Goal: Transaction & Acquisition: Book appointment/travel/reservation

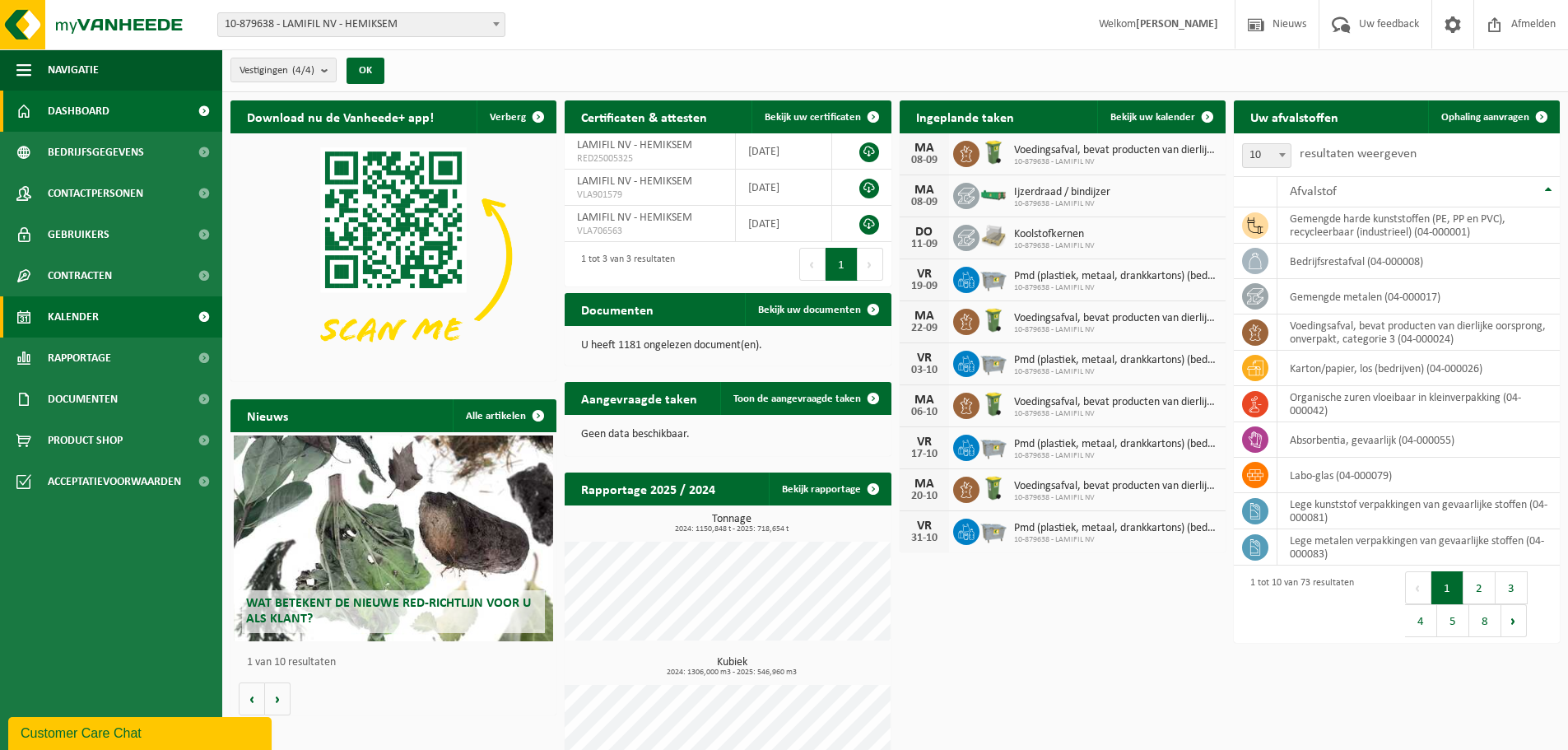
click at [42, 313] on link "Kalender" at bounding box center [111, 316] width 222 height 41
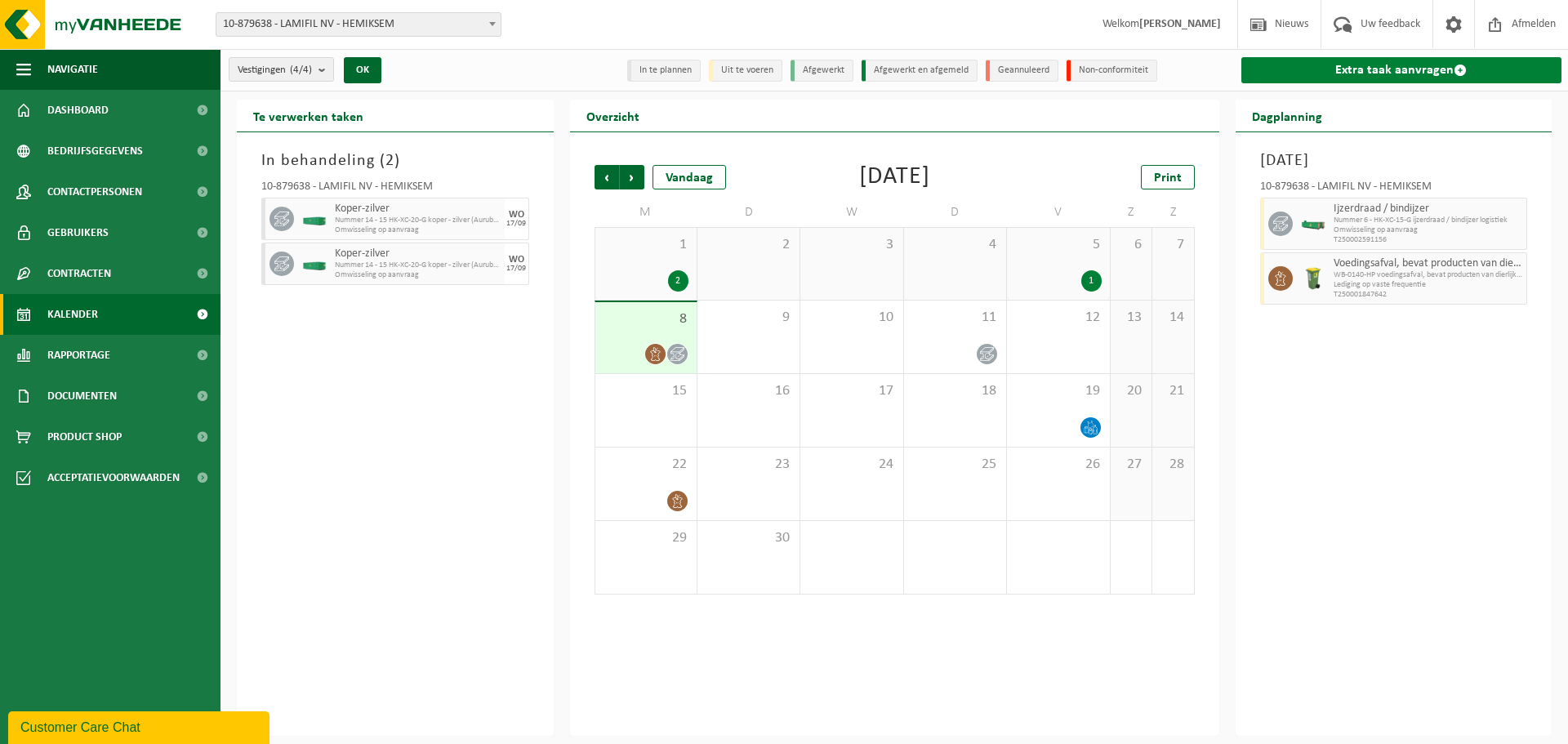
click at [1401, 73] on link "Extra taak aanvragen" at bounding box center [1401, 70] width 321 height 26
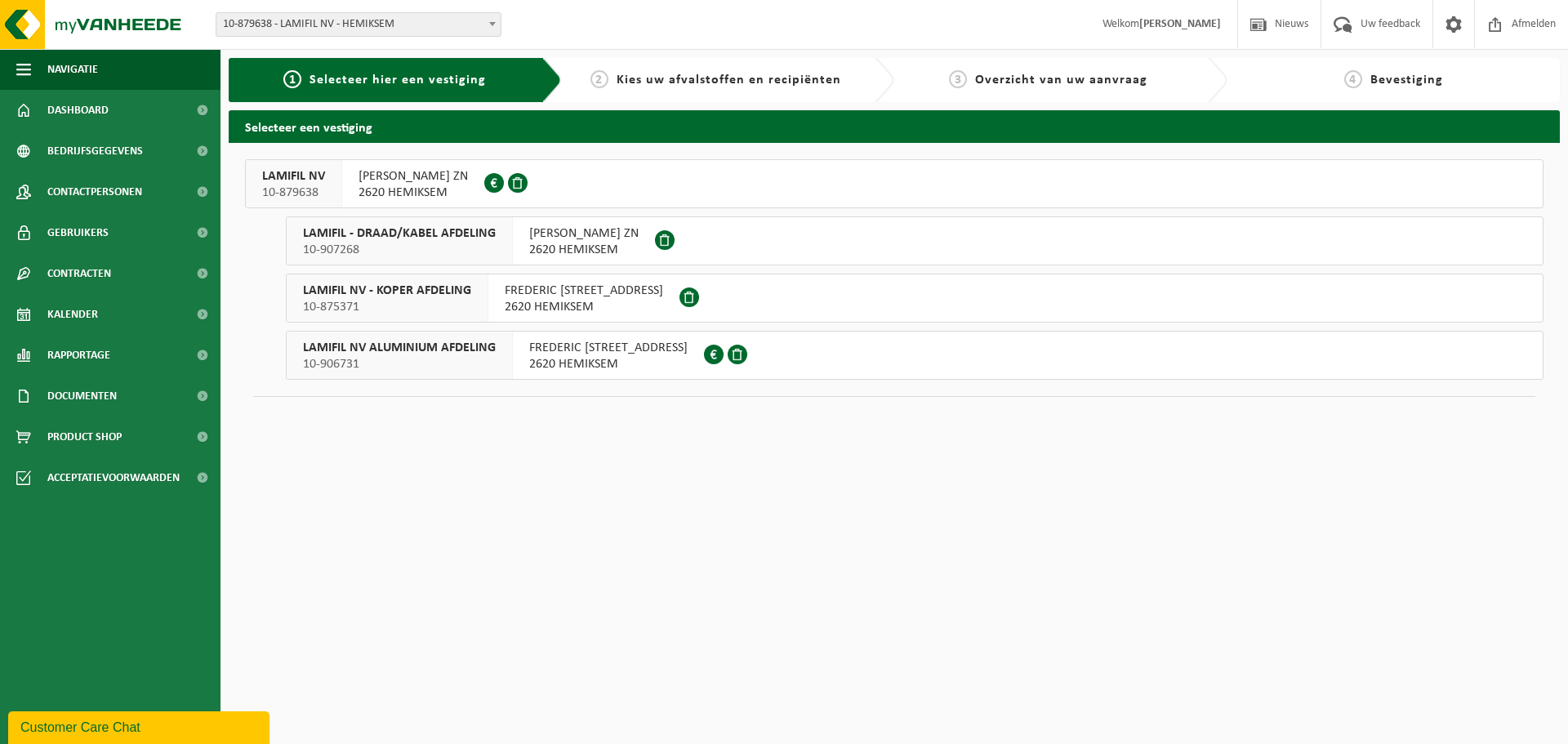
click at [374, 188] on span "2620 HEMIKSEM" at bounding box center [413, 193] width 110 height 16
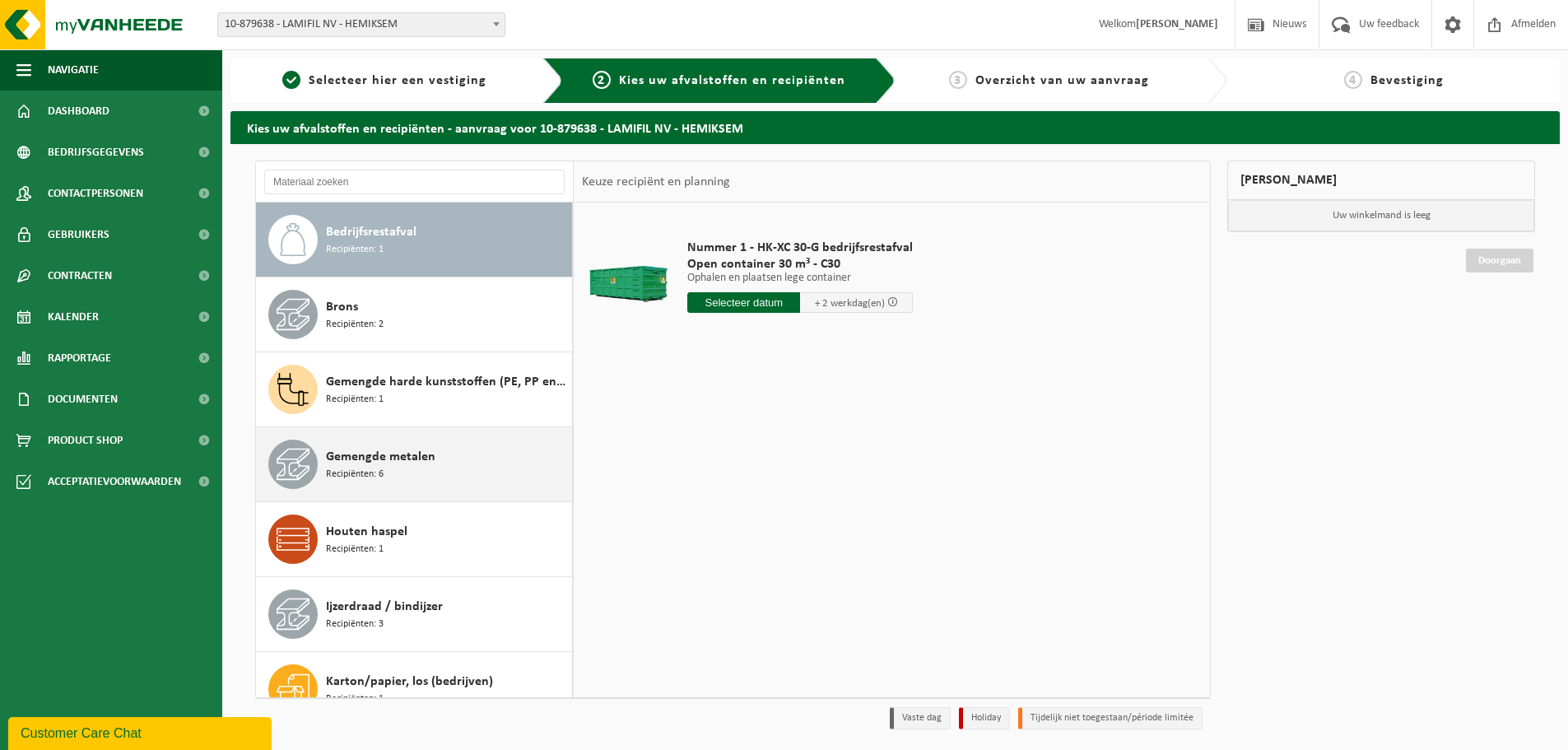
click at [432, 475] on div "Gemengde metalen Recipiënten: 6" at bounding box center [446, 464] width 242 height 49
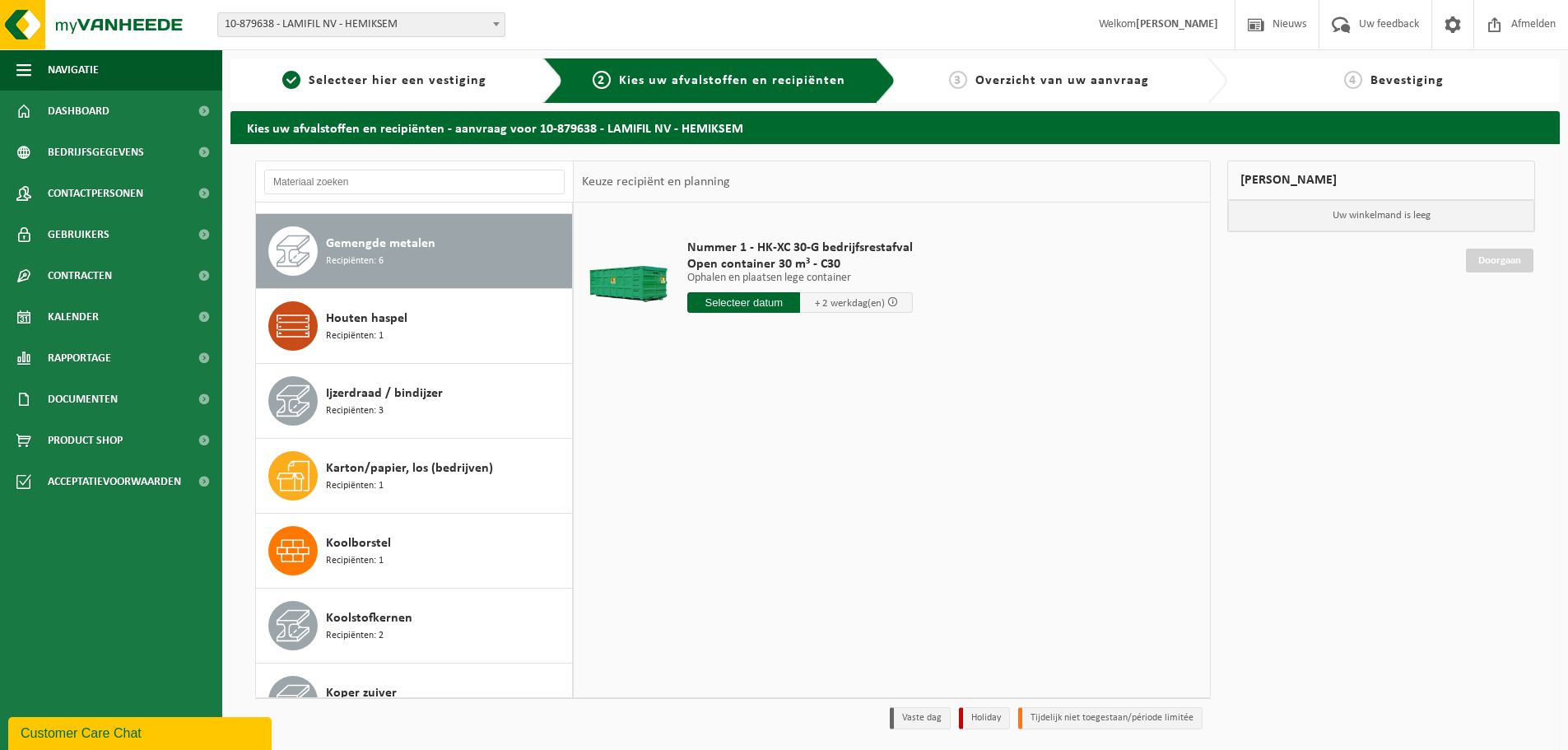
scroll to position [225, 0]
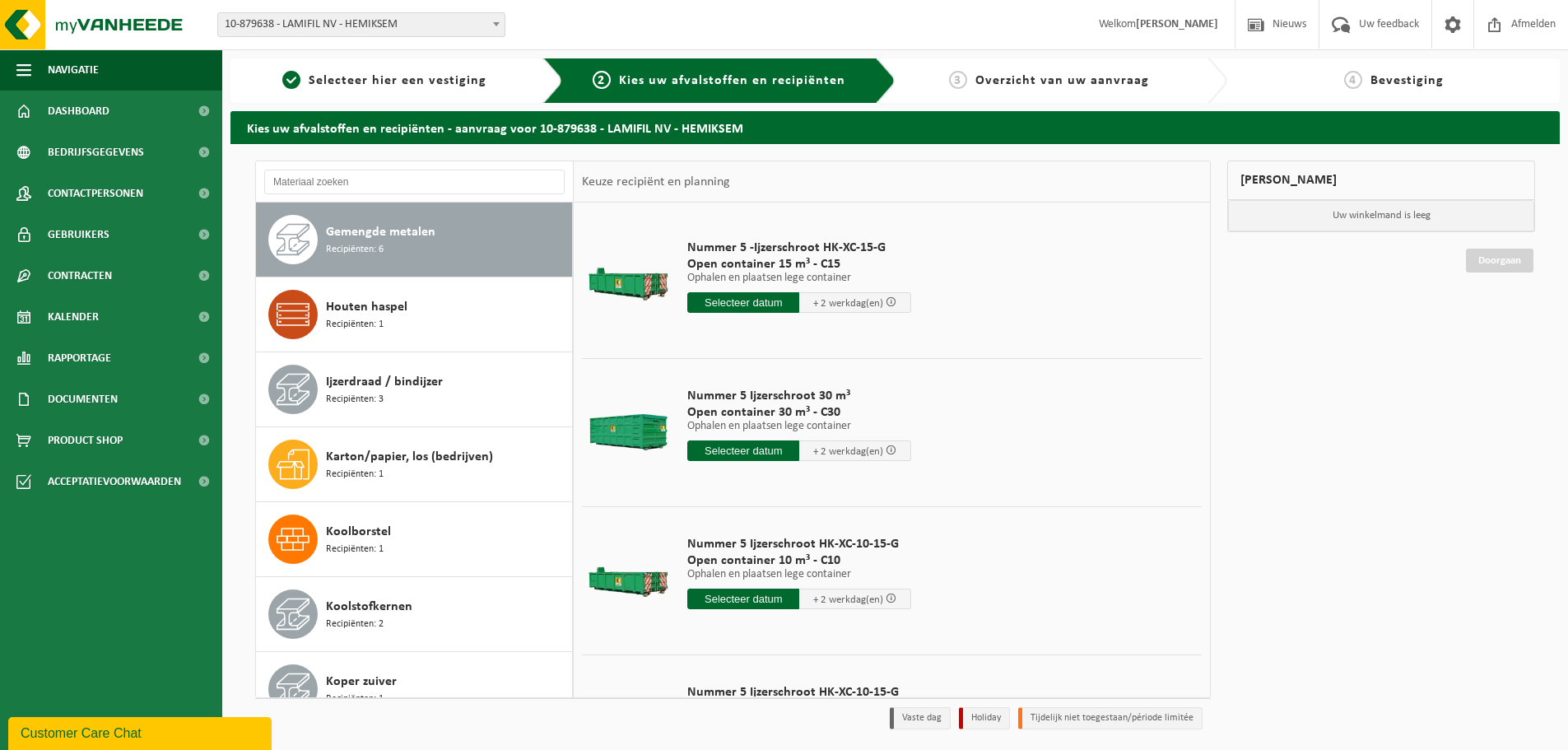
click at [392, 240] on span "Gemengde metalen" at bounding box center [381, 232] width 110 height 20
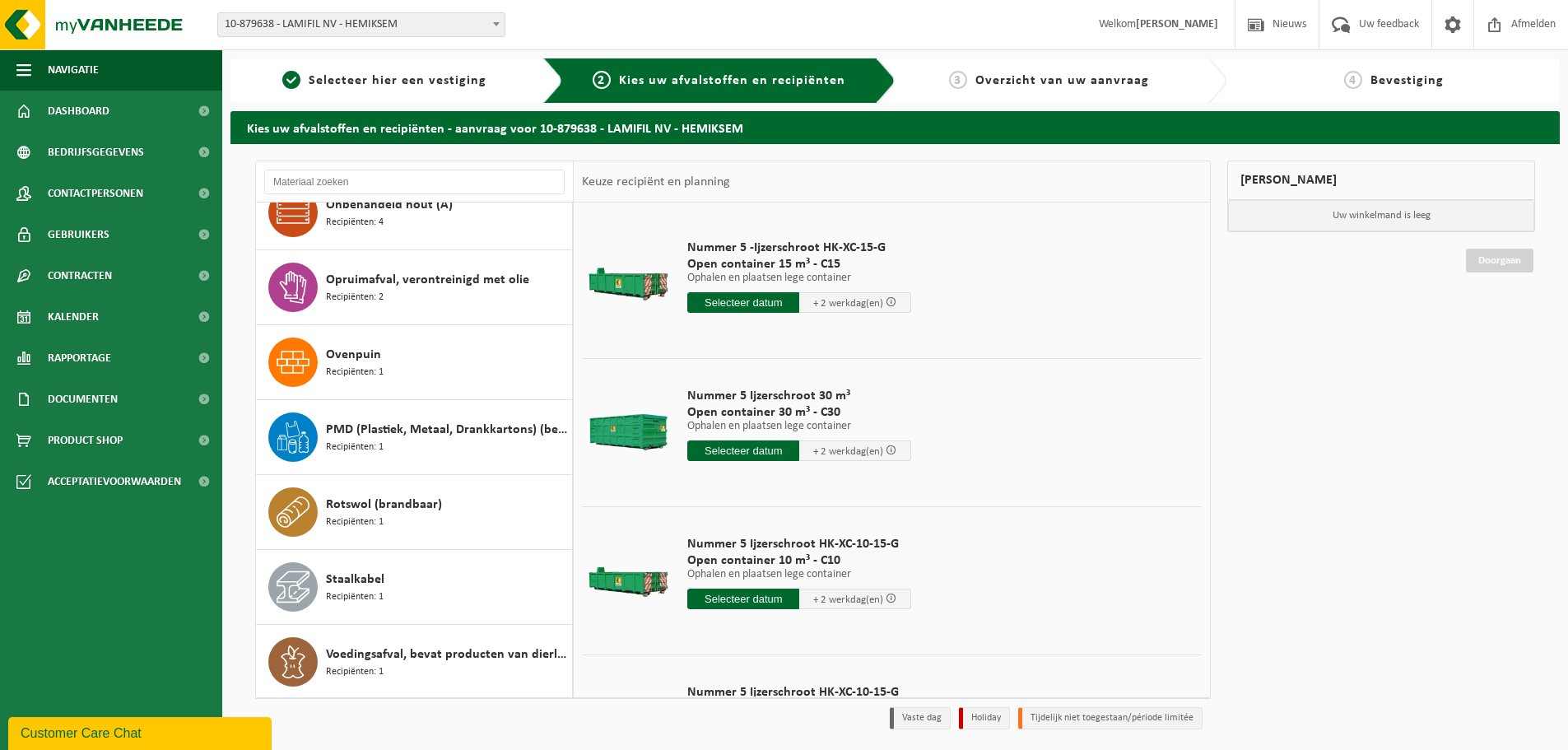
scroll to position [1078, 0]
click at [427, 517] on div "Rotswol (brandbaar) Recipiënten: 1" at bounding box center [446, 510] width 242 height 49
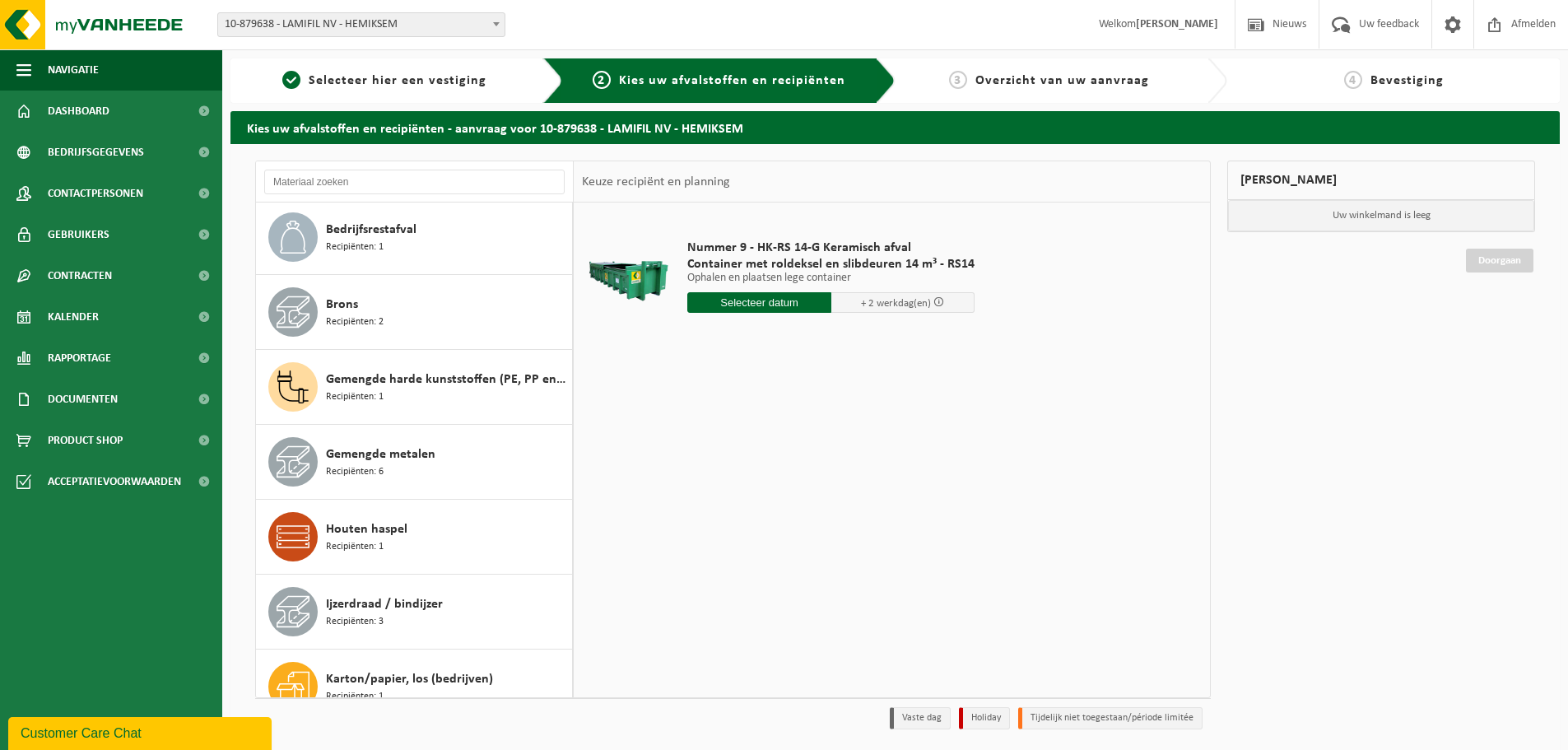
scroll to position [0, 0]
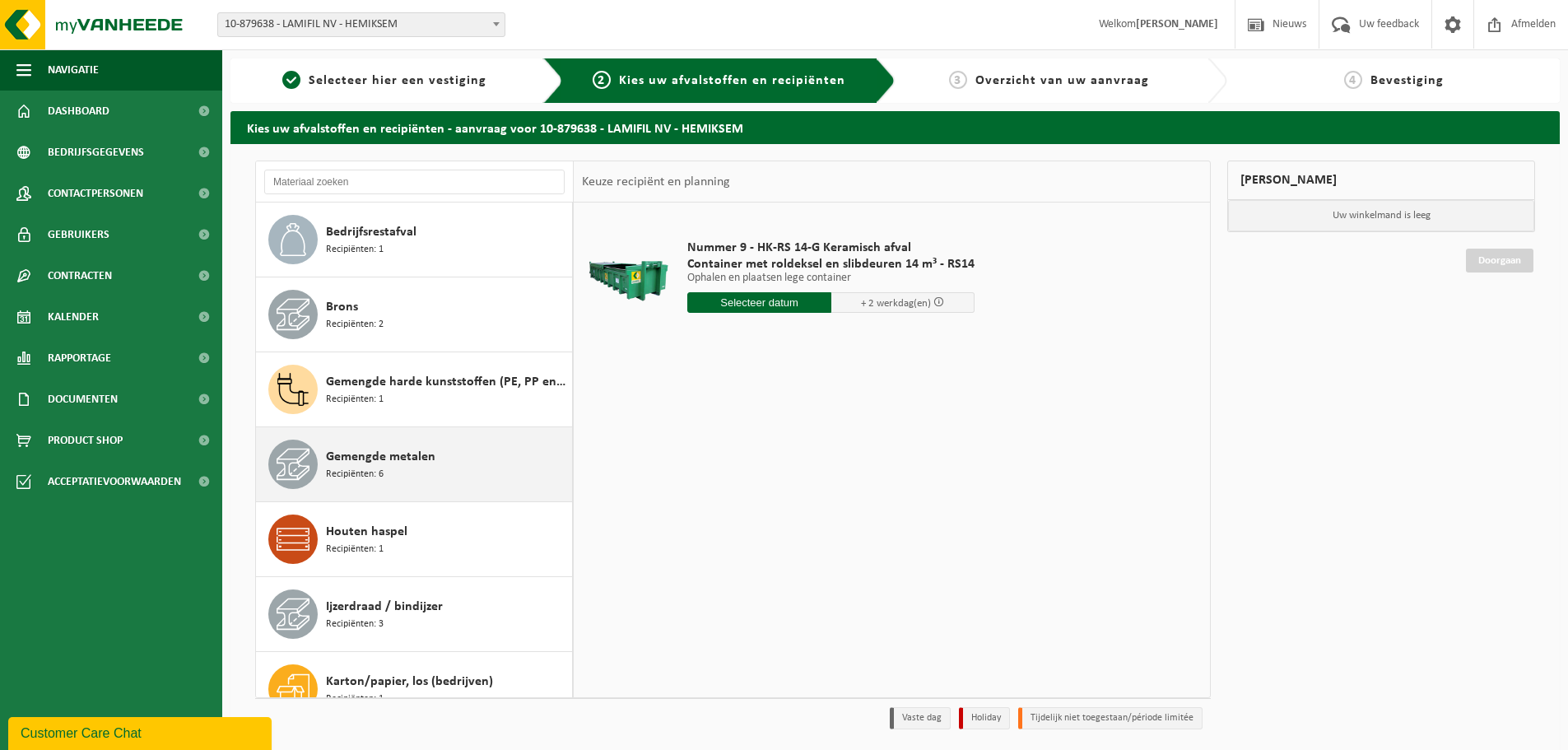
click at [422, 463] on span "Gemengde metalen" at bounding box center [381, 457] width 110 height 20
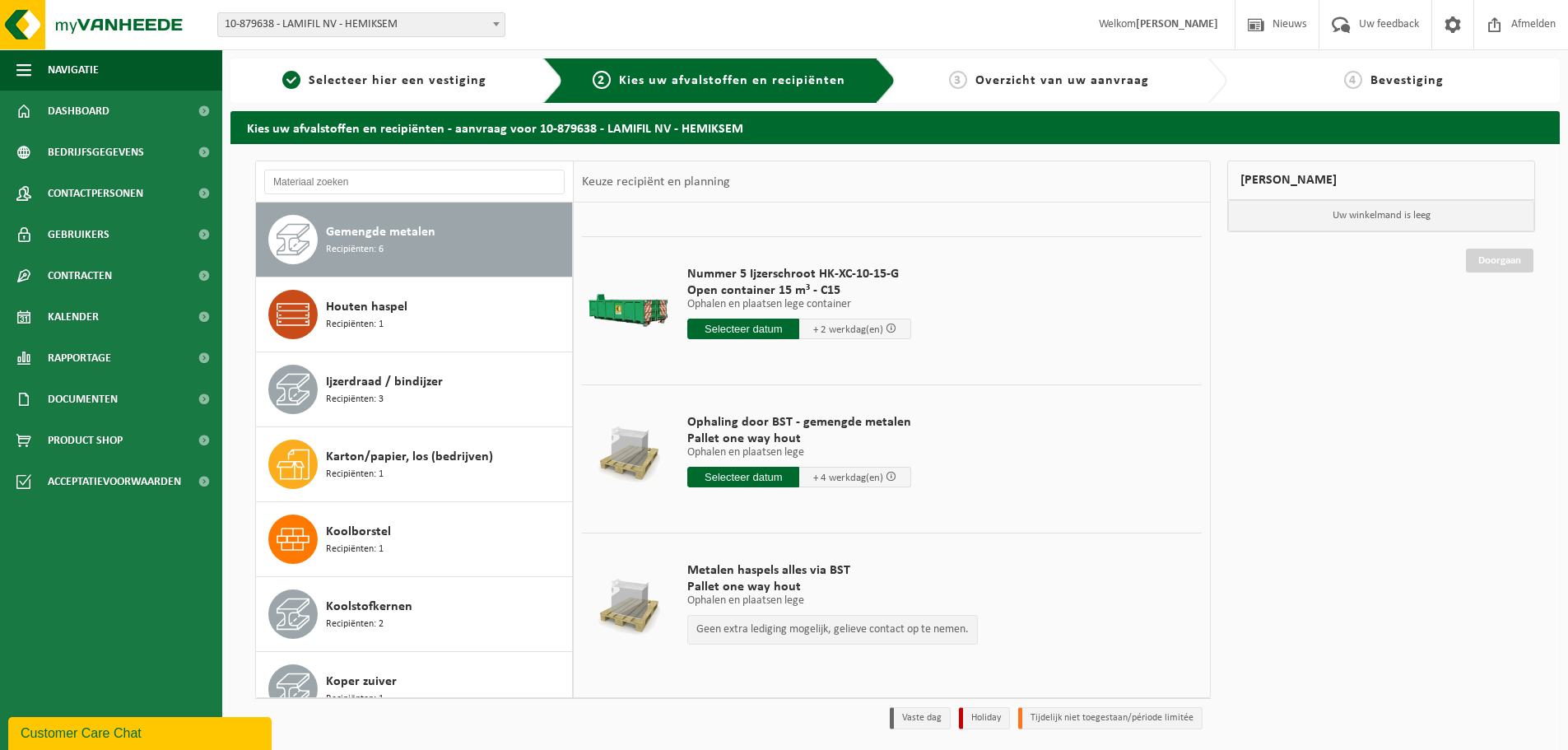
scroll to position [420, 0]
click at [367, 78] on span "Selecteer hier een vestiging" at bounding box center [397, 81] width 178 height 13
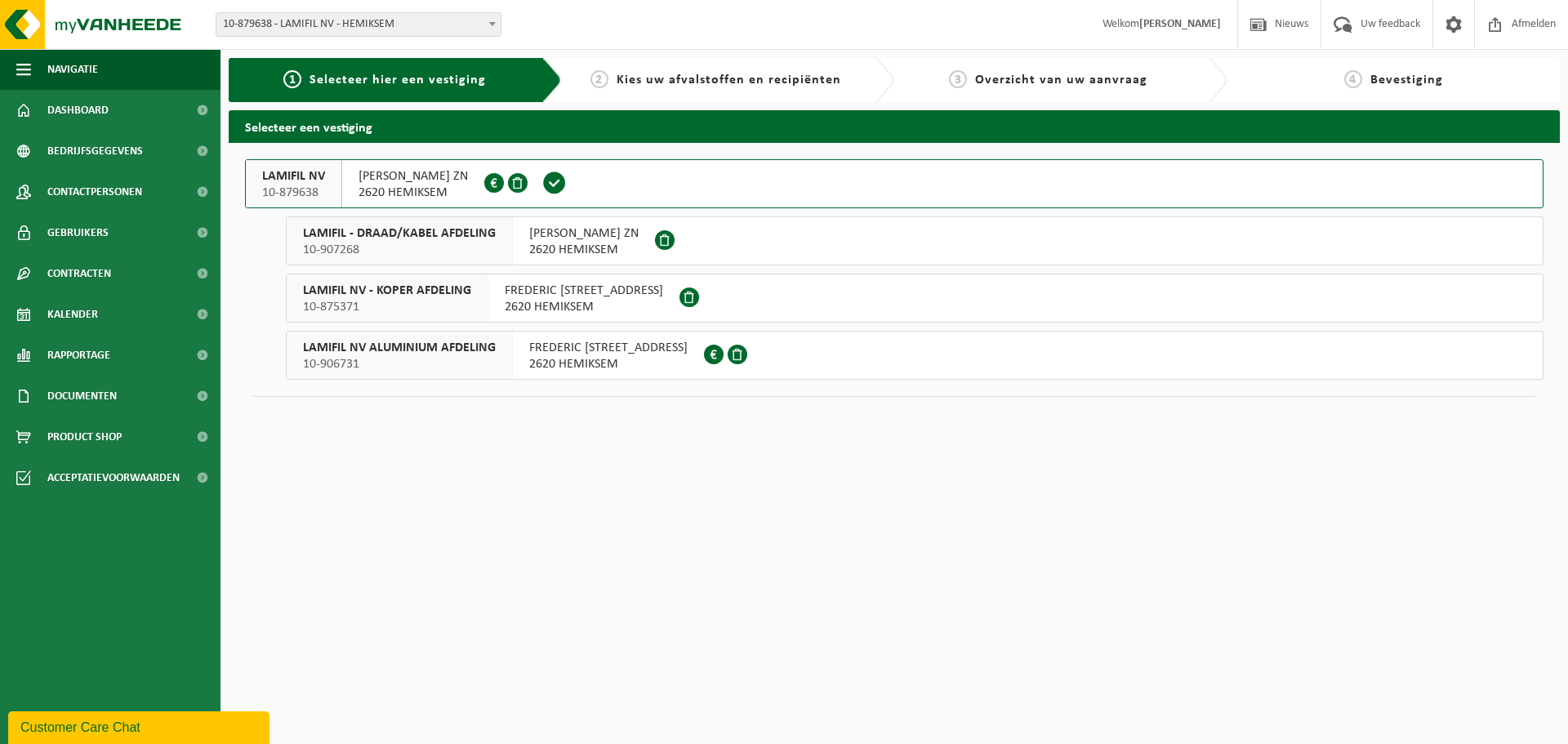
click at [423, 305] on span "10-875371" at bounding box center [387, 307] width 168 height 16
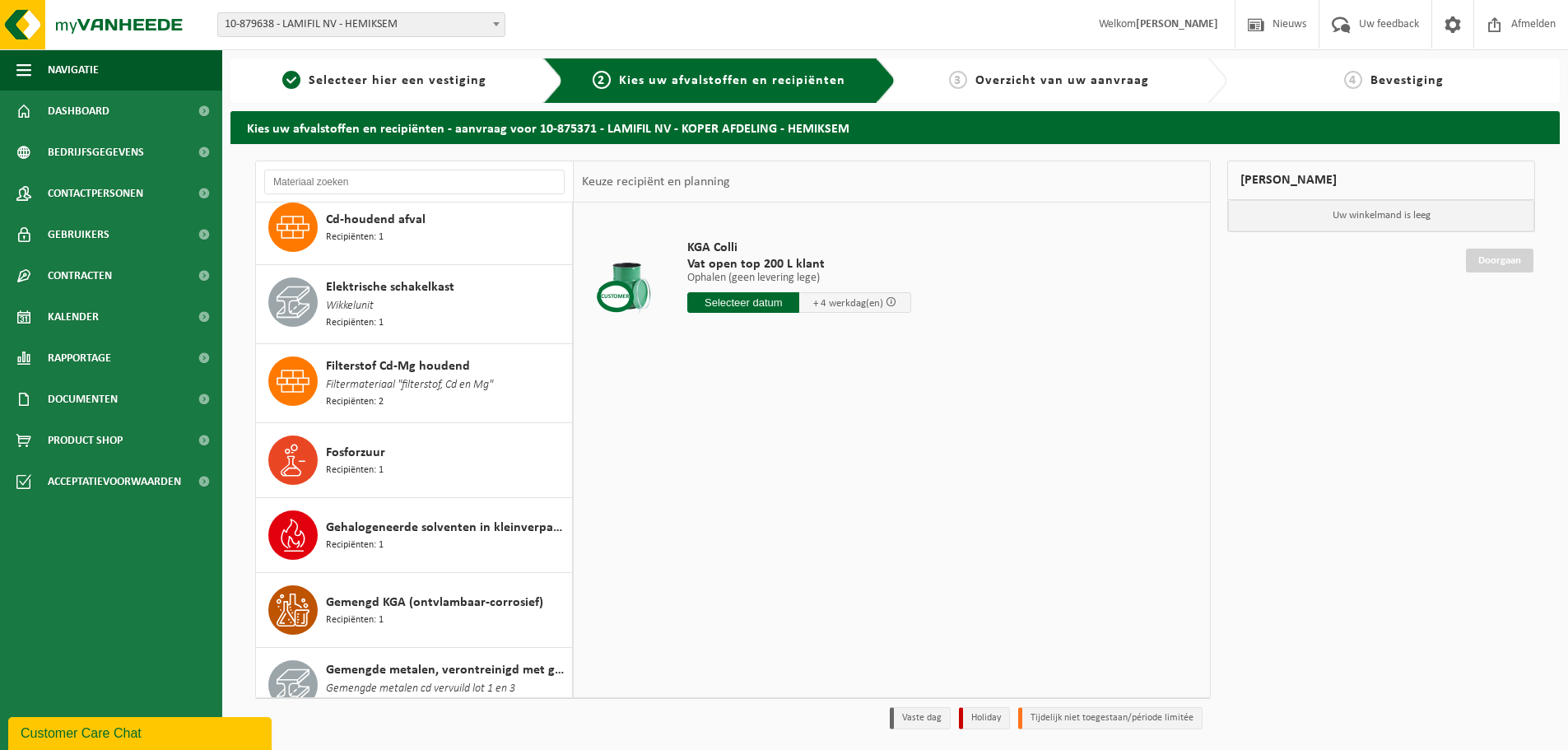
scroll to position [494, 0]
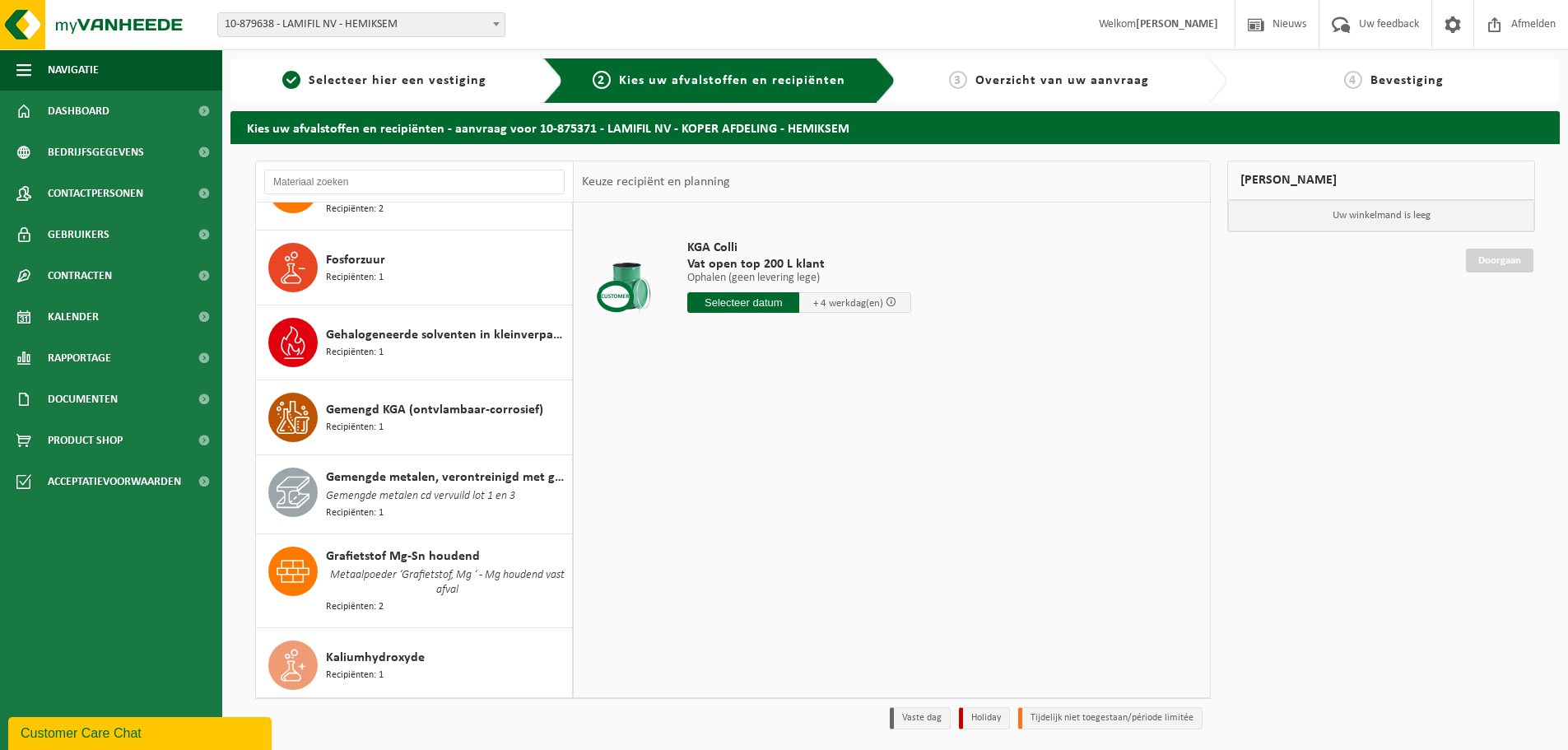
click at [493, 487] on span "Gemengde metalen cd vervuild lot 1 en 3" at bounding box center [421, 496] width 190 height 18
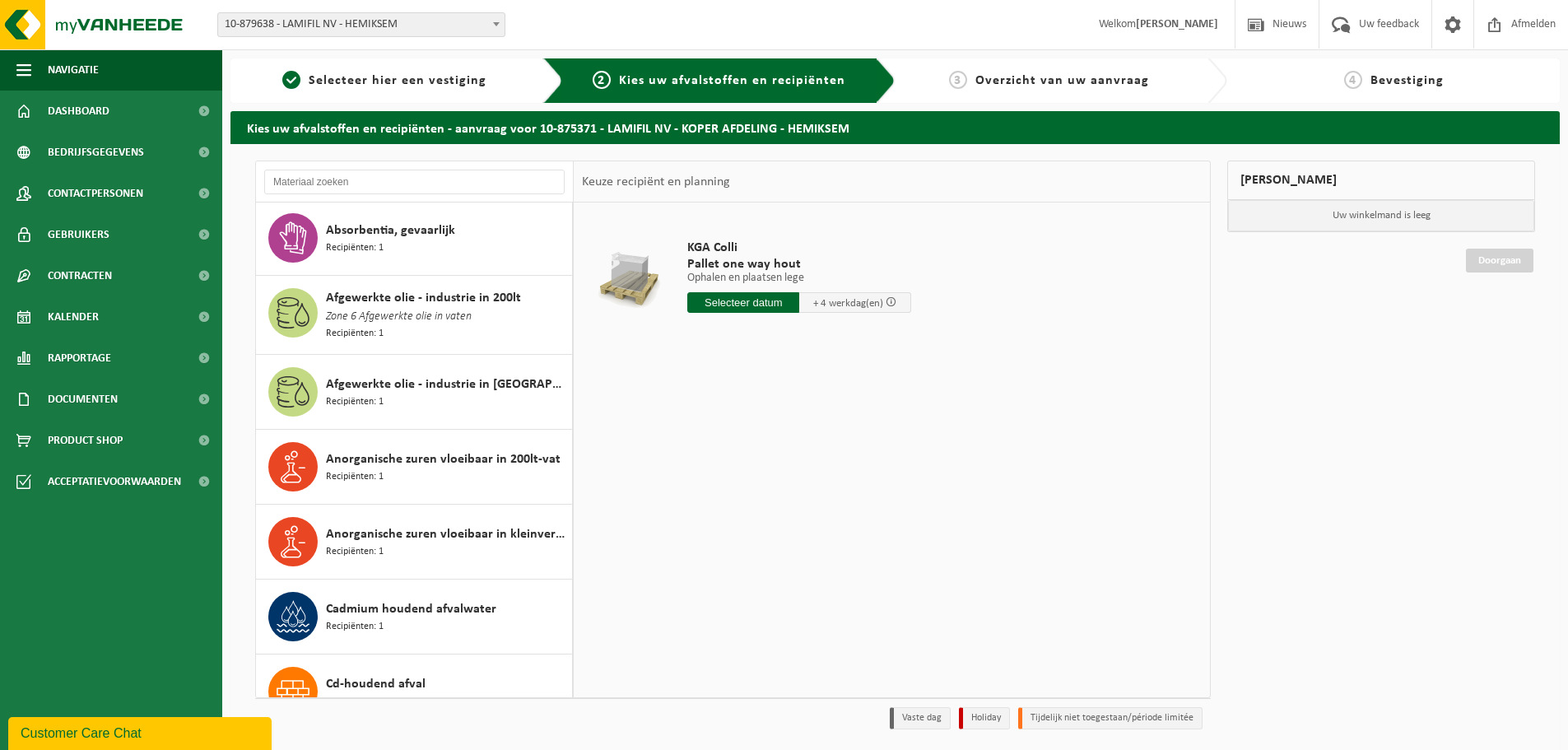
scroll to position [0, 0]
click at [378, 80] on span "Selecteer hier een vestiging" at bounding box center [397, 81] width 178 height 13
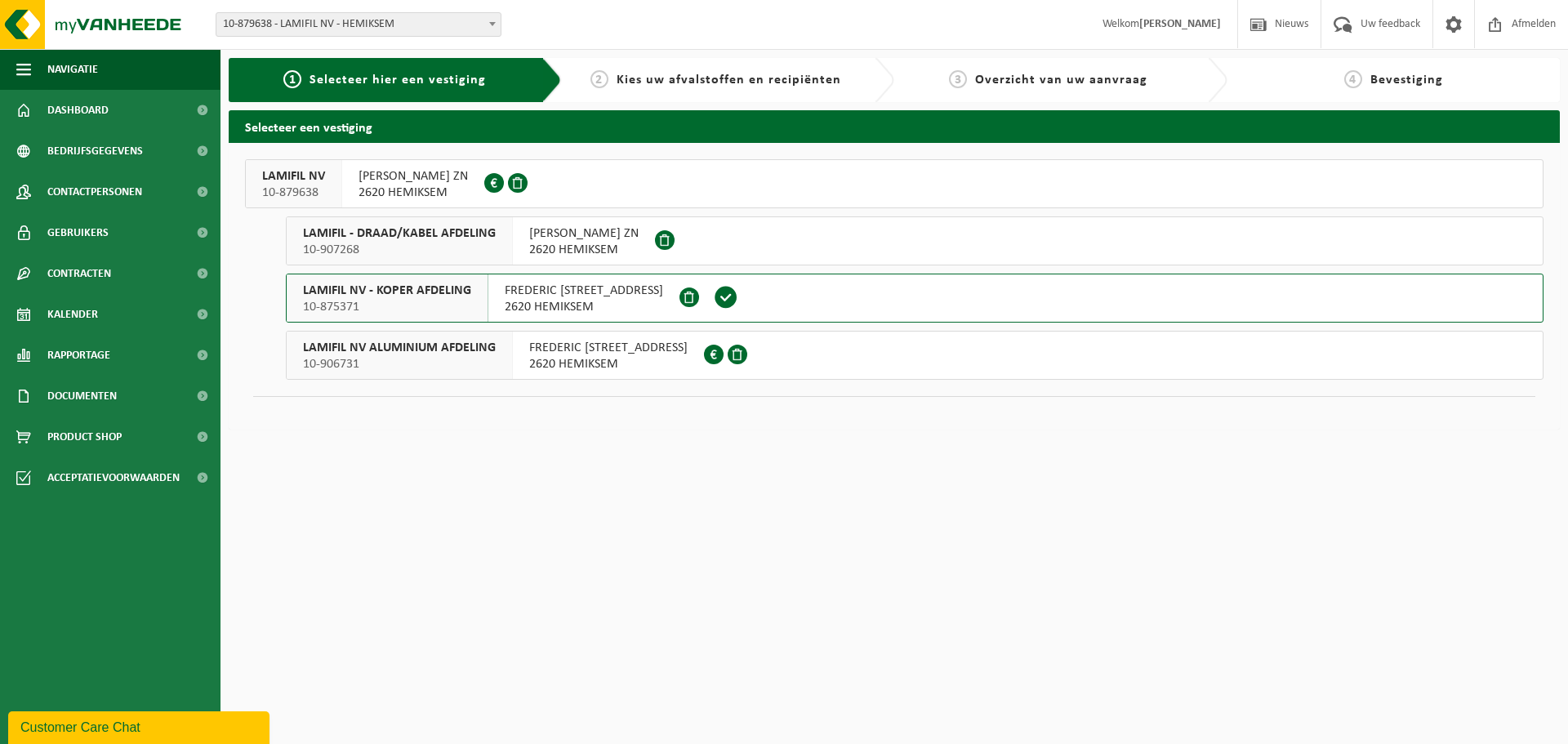
click at [398, 180] on span "[PERSON_NAME] ZN" at bounding box center [413, 177] width 110 height 16
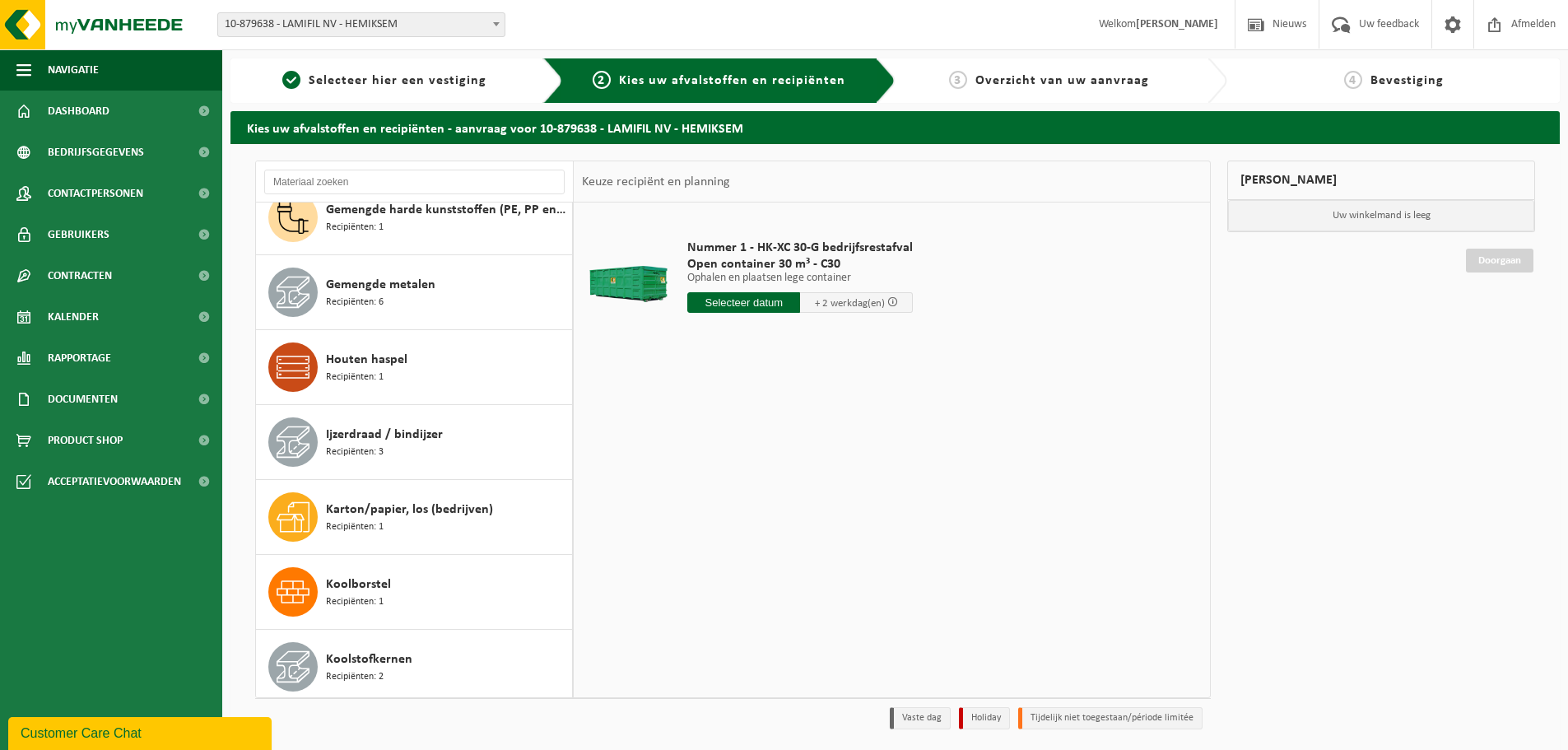
scroll to position [90, 0]
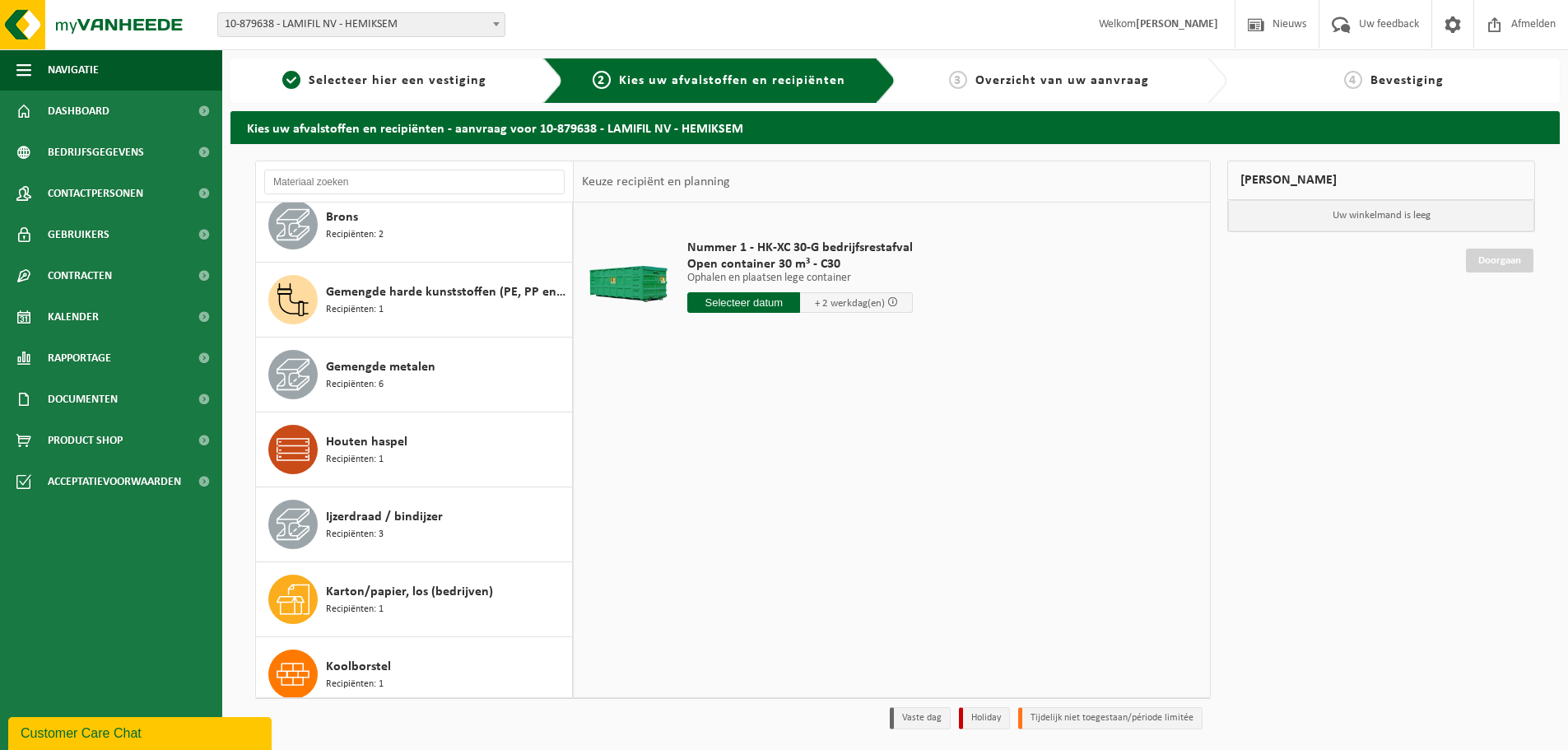
click at [458, 387] on div "Gemengde metalen Recipiënten: 6" at bounding box center [446, 374] width 242 height 49
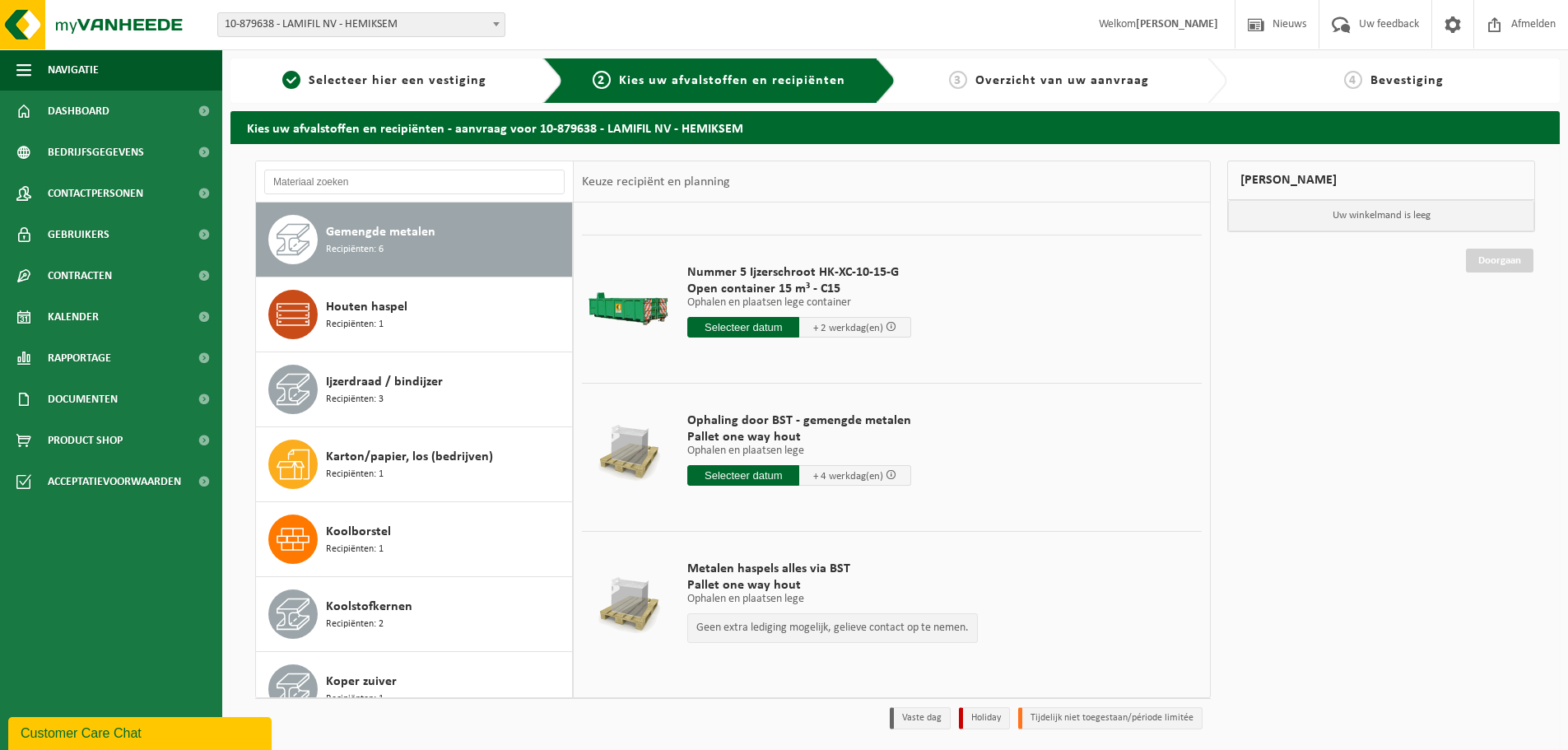
scroll to position [0, 0]
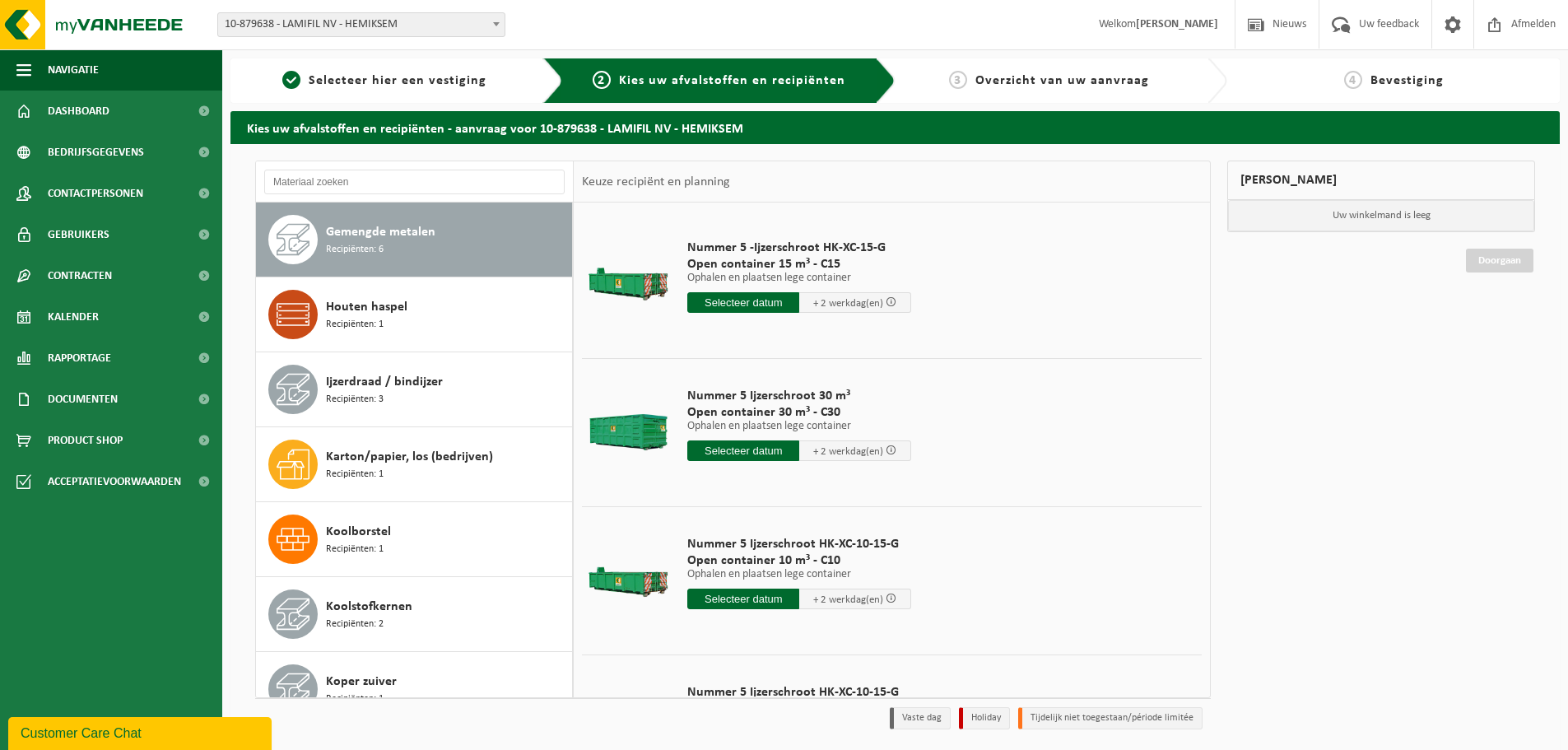
click at [759, 457] on input "text" at bounding box center [743, 451] width 112 height 21
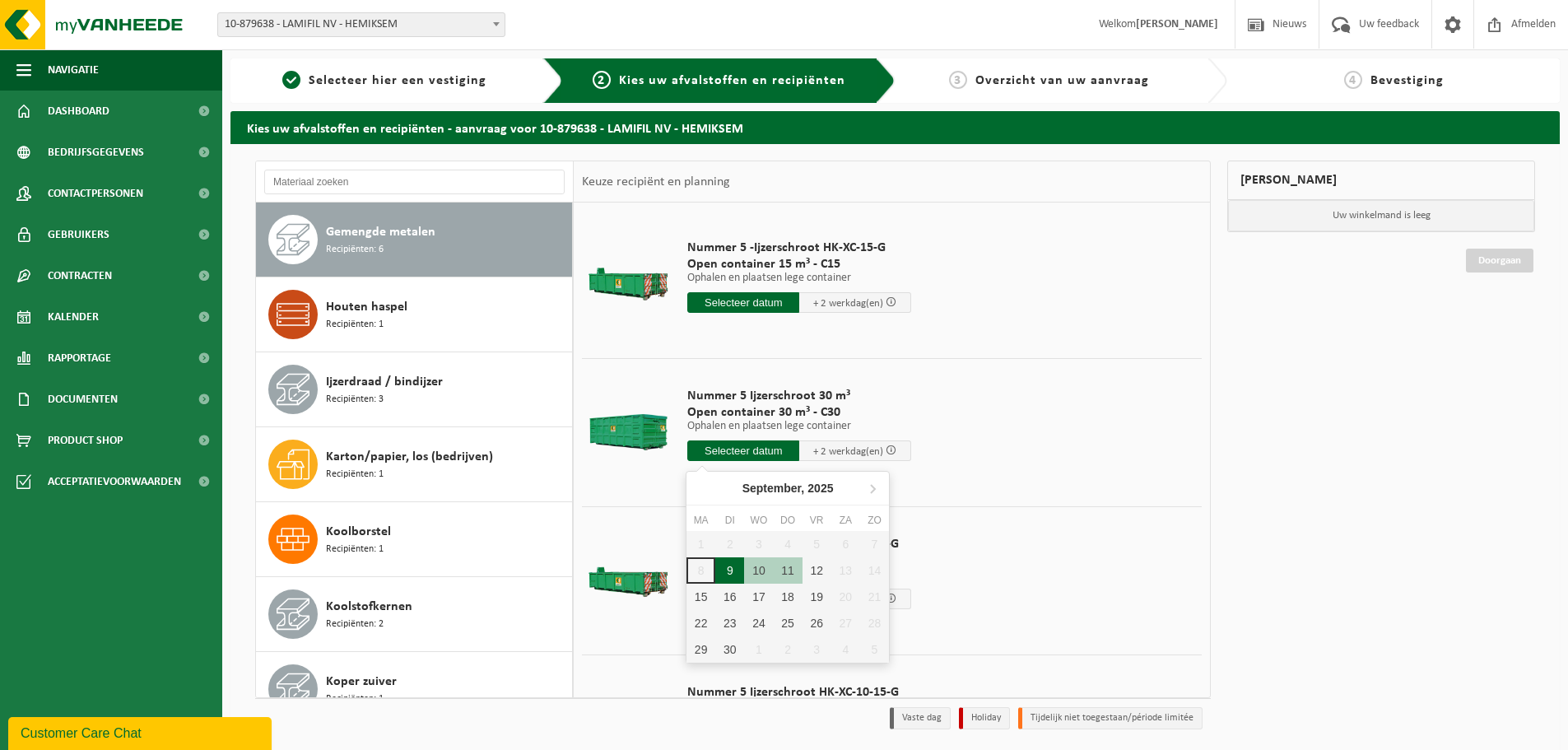
click at [718, 561] on div "9" at bounding box center [729, 570] width 29 height 27
type input "Van 2025-09-09"
type input "2025-09-09"
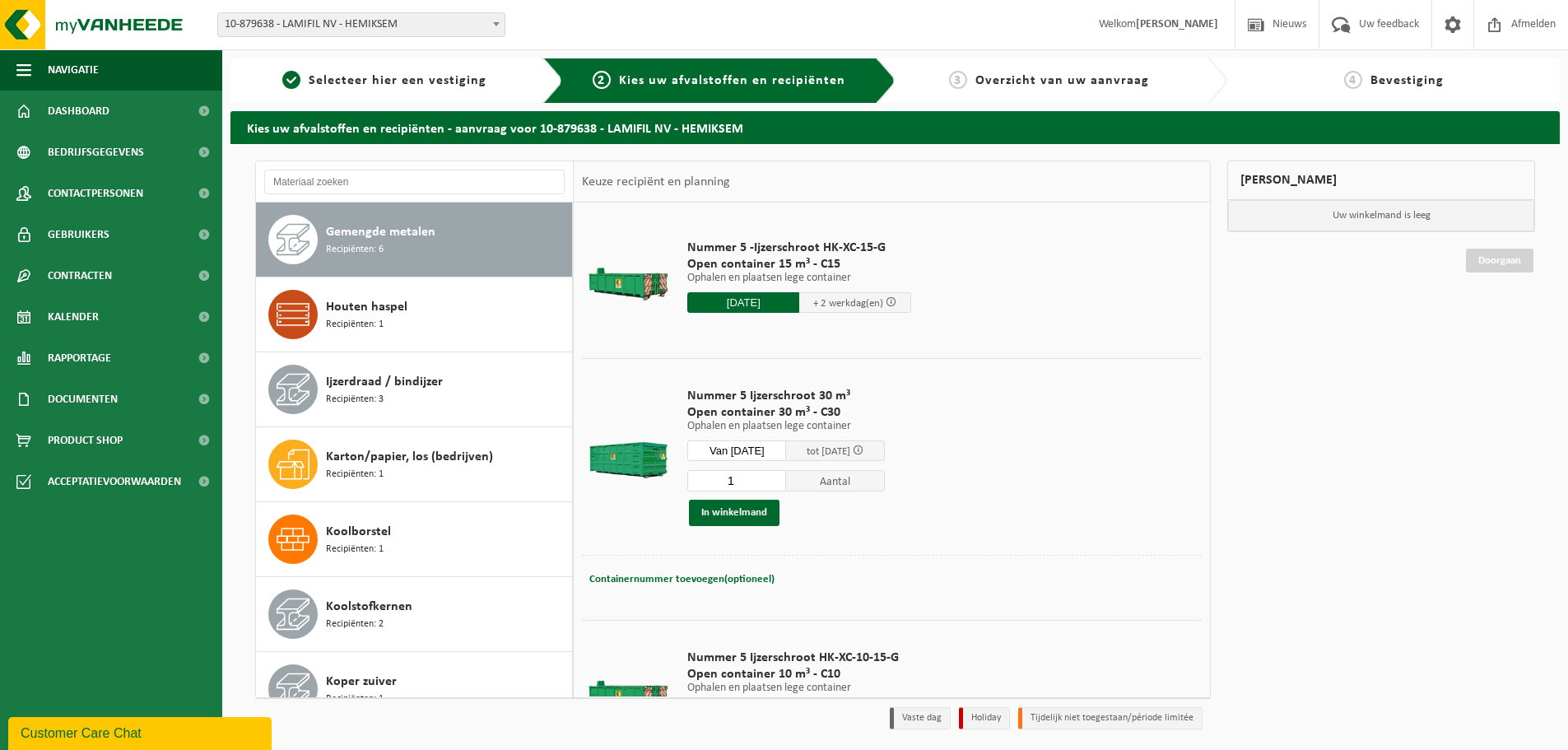
click at [728, 585] on button "Containernummer toevoegen(optioneel) Annuleren" at bounding box center [682, 580] width 189 height 23
type input "C30/463"
click at [714, 509] on button "In winkelmand" at bounding box center [734, 513] width 91 height 27
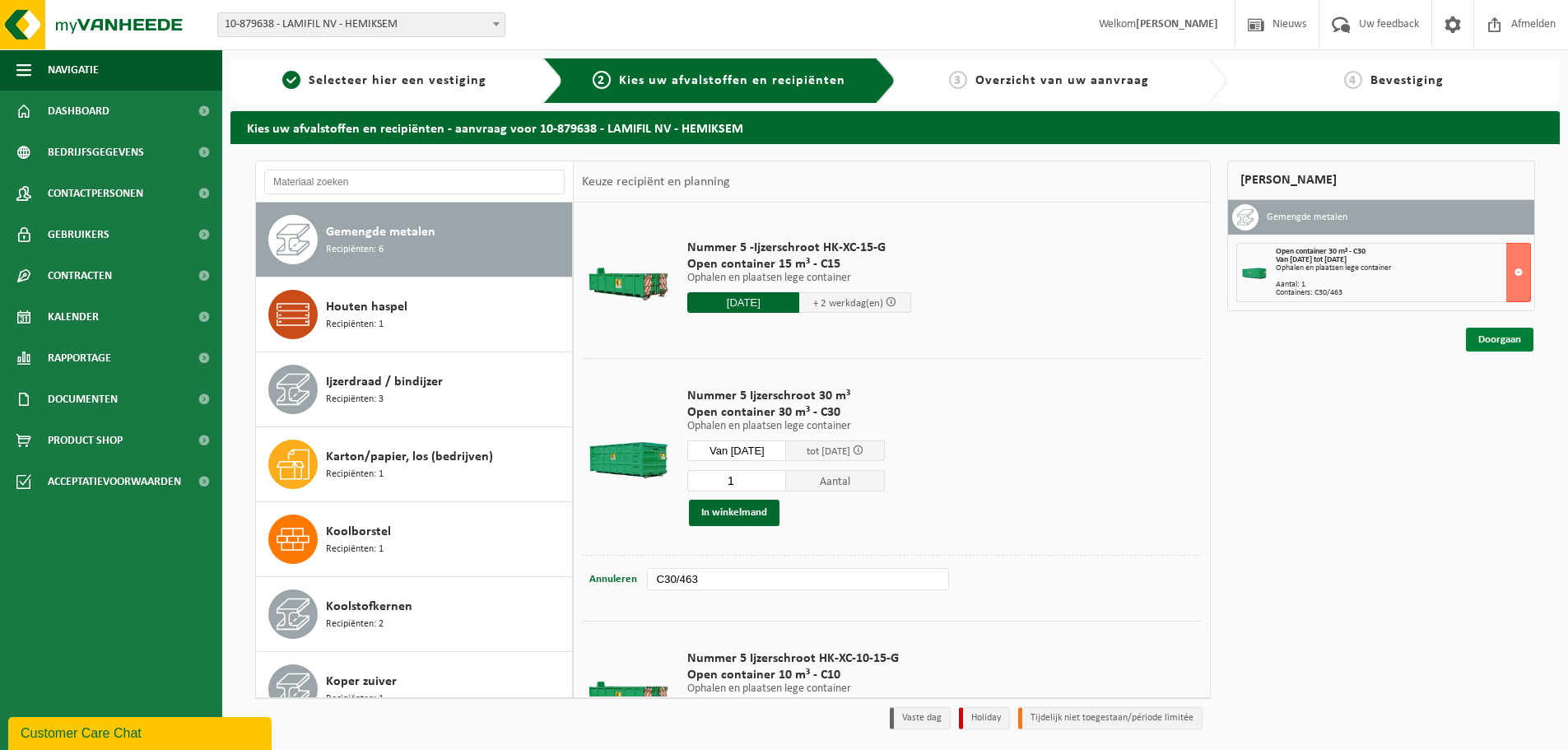
click at [1488, 342] on link "Doorgaan" at bounding box center [1499, 339] width 67 height 24
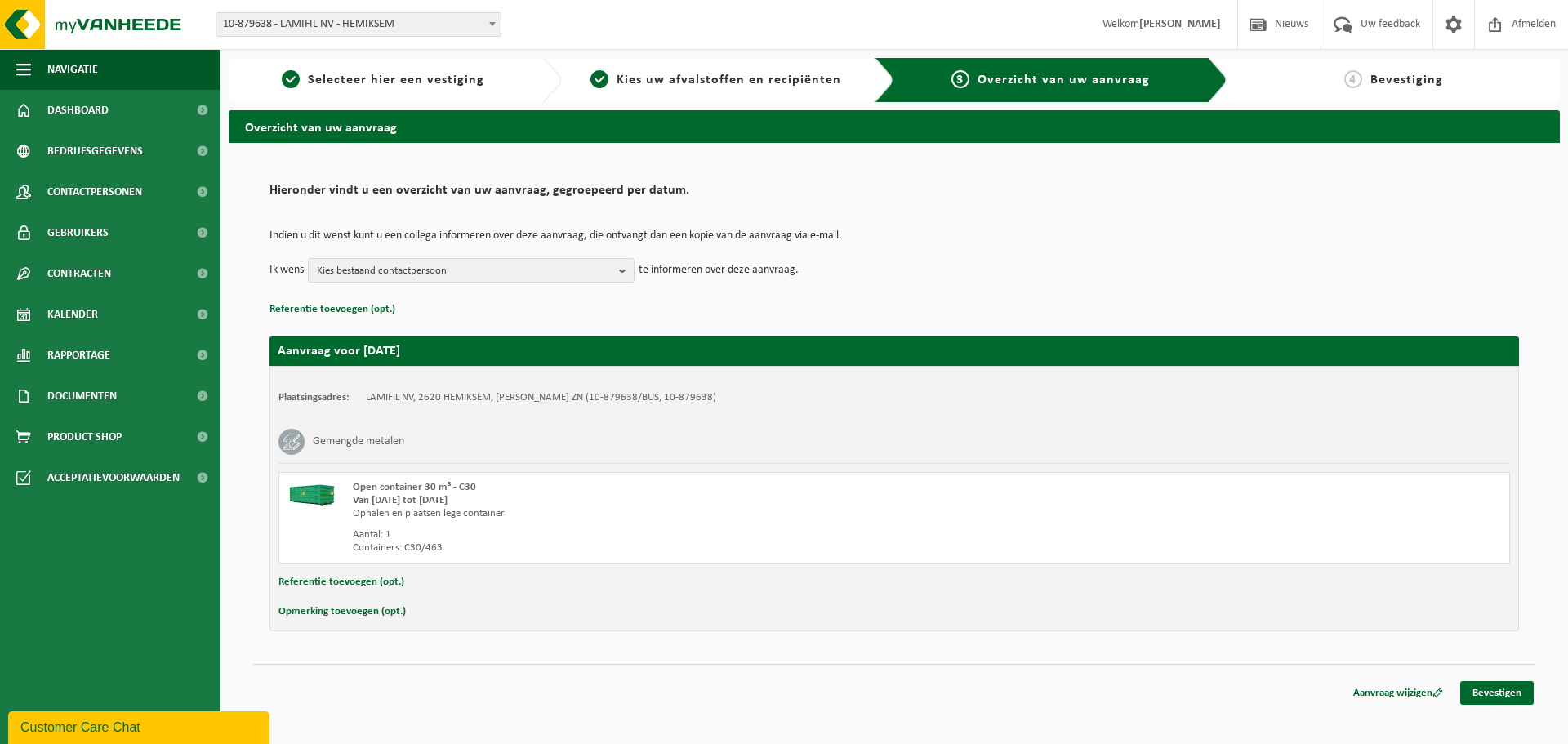
click at [351, 614] on button "Opmerking toevoegen (opt.)" at bounding box center [342, 612] width 127 height 21
click at [375, 615] on input "text" at bounding box center [926, 614] width 1135 height 25
click at [575, 617] on input "Deze container staat naast locatie 9 aan de tecvhnische dienst." at bounding box center [926, 614] width 1135 height 25
click at [643, 615] on input "Deze container staat naast locatie 9 aan de technische dienst." at bounding box center [926, 614] width 1135 height 25
type input "Deze container staat naast locatie 9 aan de technische dienst."
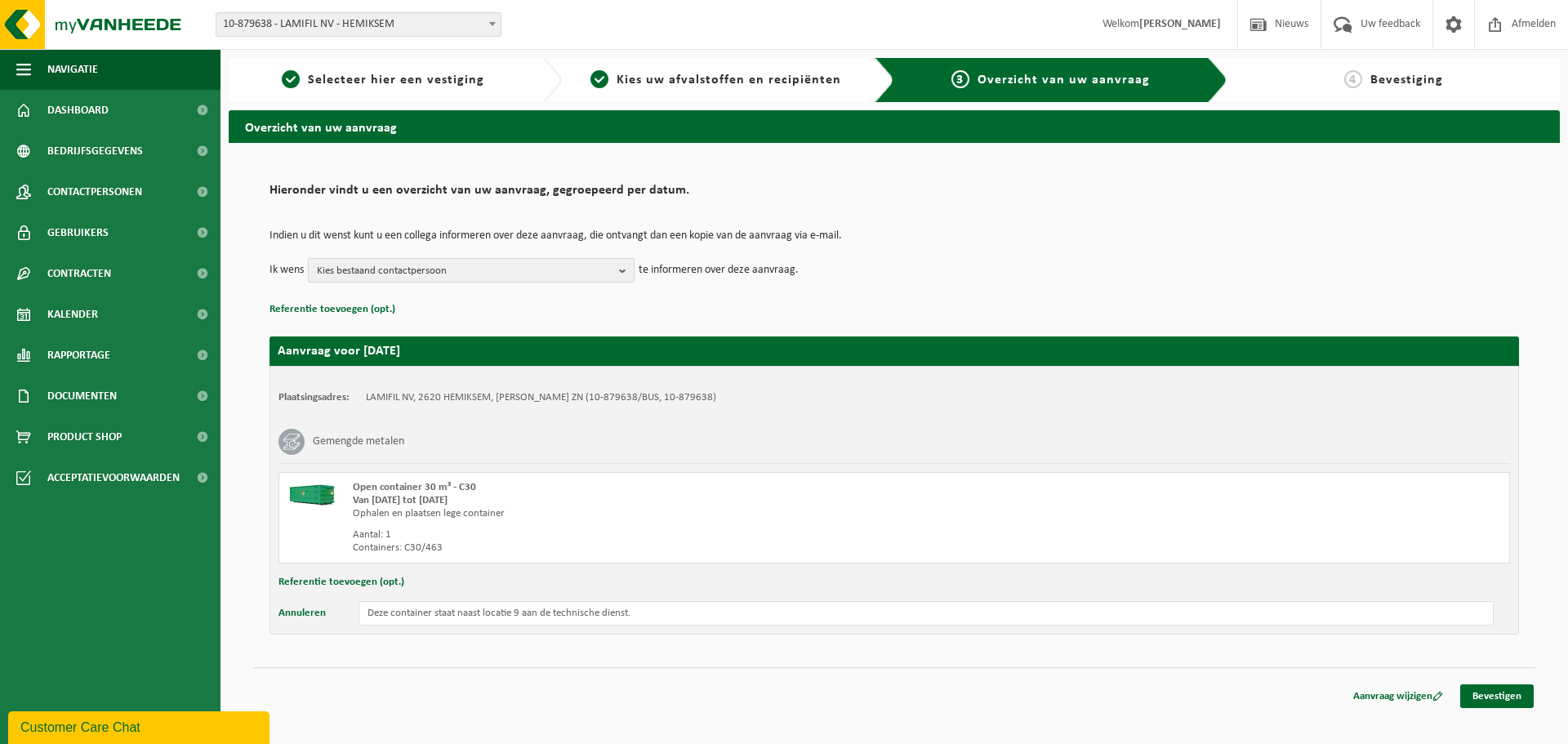
click at [624, 271] on b "button" at bounding box center [626, 271] width 15 height 23
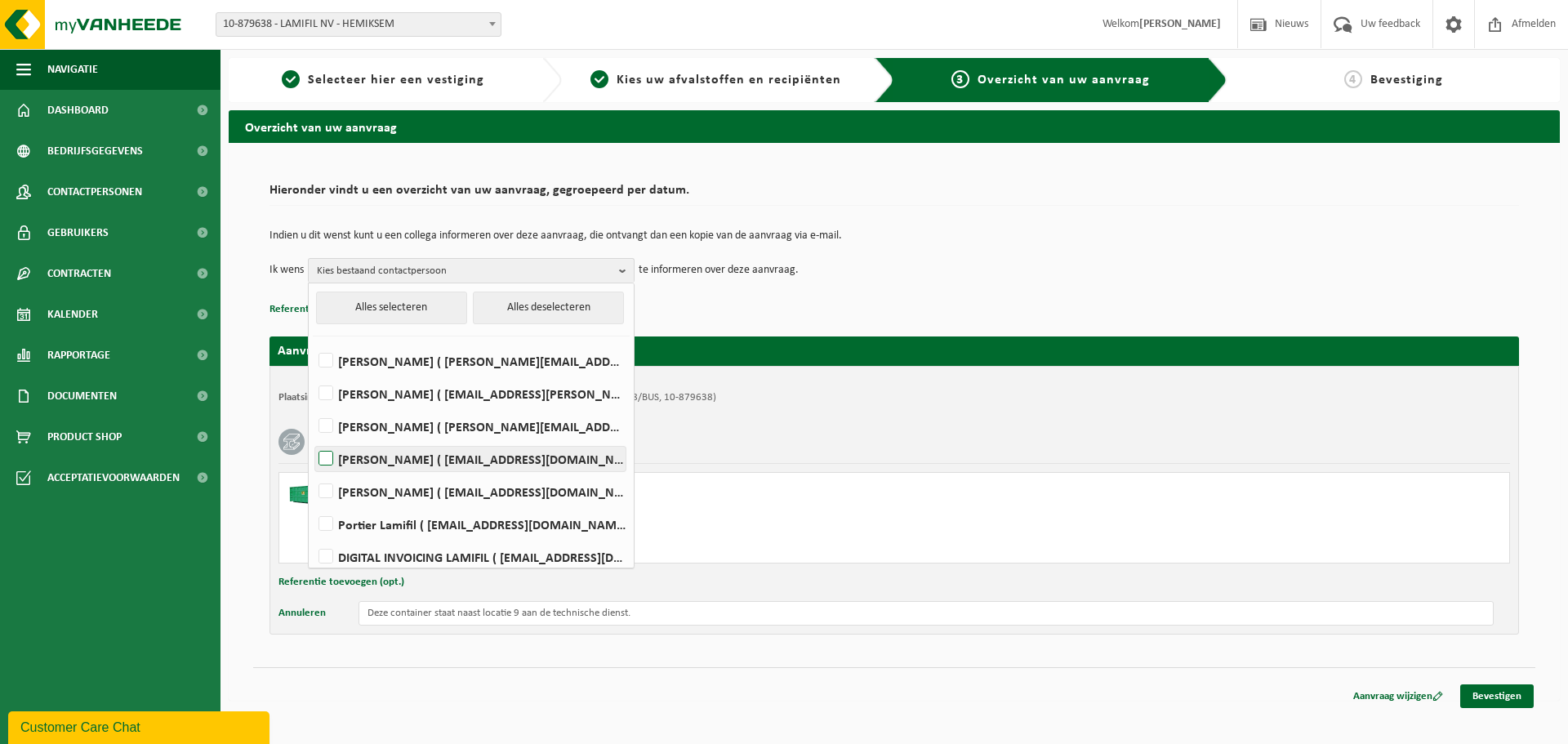
click at [414, 466] on label "Laurens De Vos ( laurens.devos@lamifil.be )" at bounding box center [470, 459] width 310 height 25
click at [313, 439] on input "Laurens De Vos ( laurens.devos@lamifil.be )" at bounding box center [312, 438] width 1 height 1
checkbox input "true"
click at [1501, 699] on link "Bevestigen" at bounding box center [1496, 696] width 73 height 24
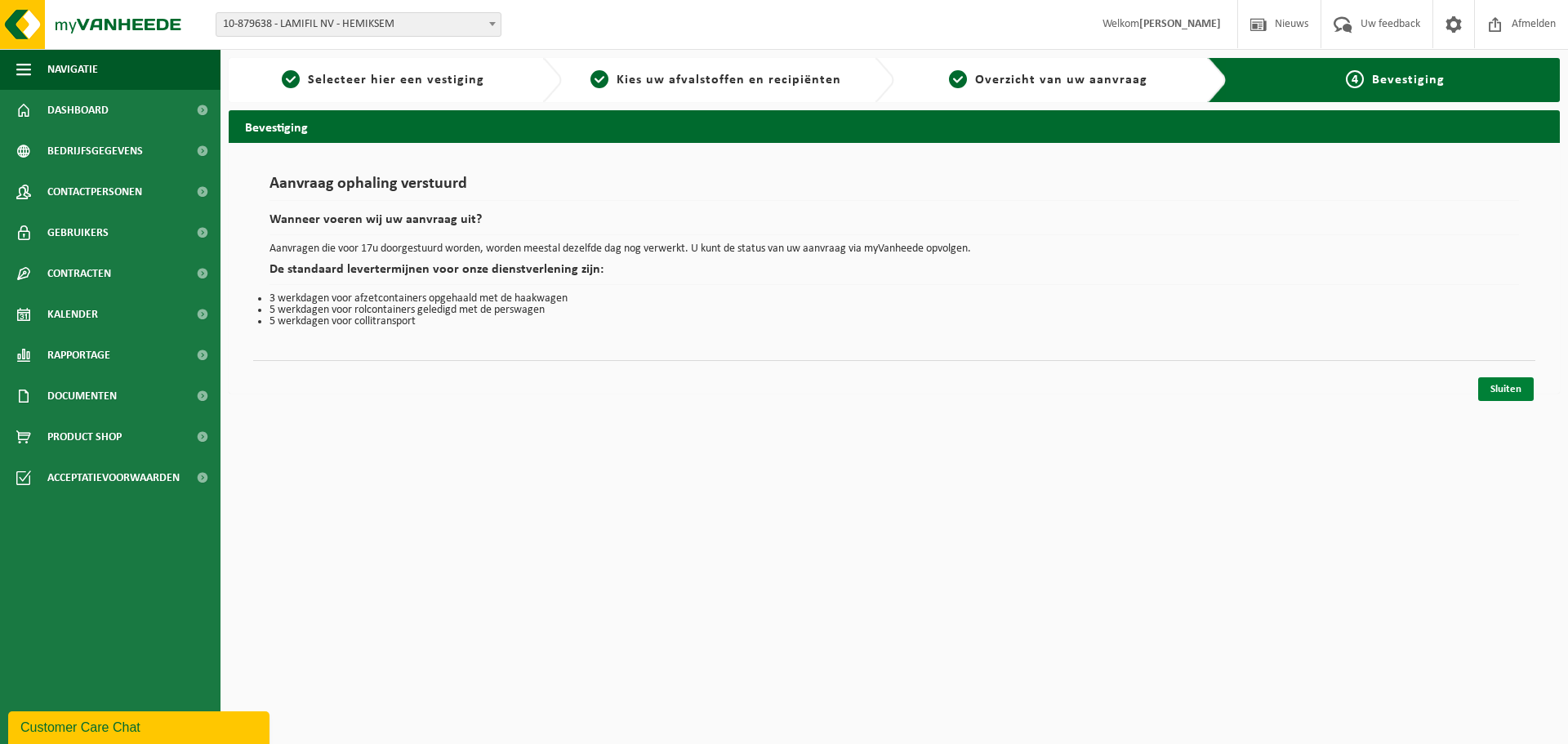
click at [1497, 392] on link "Sluiten" at bounding box center [1505, 388] width 55 height 24
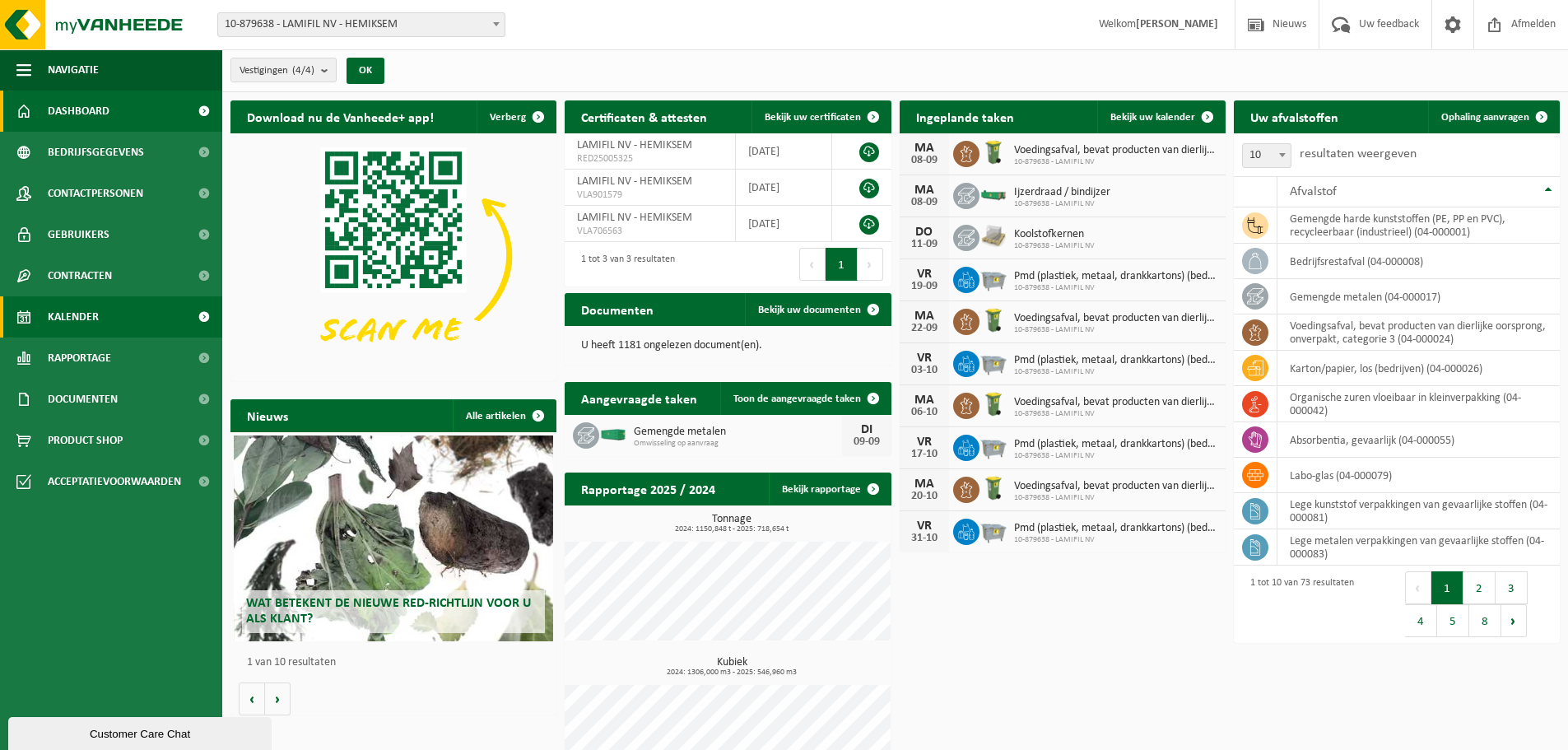
click at [83, 308] on span "Kalender" at bounding box center [72, 316] width 51 height 41
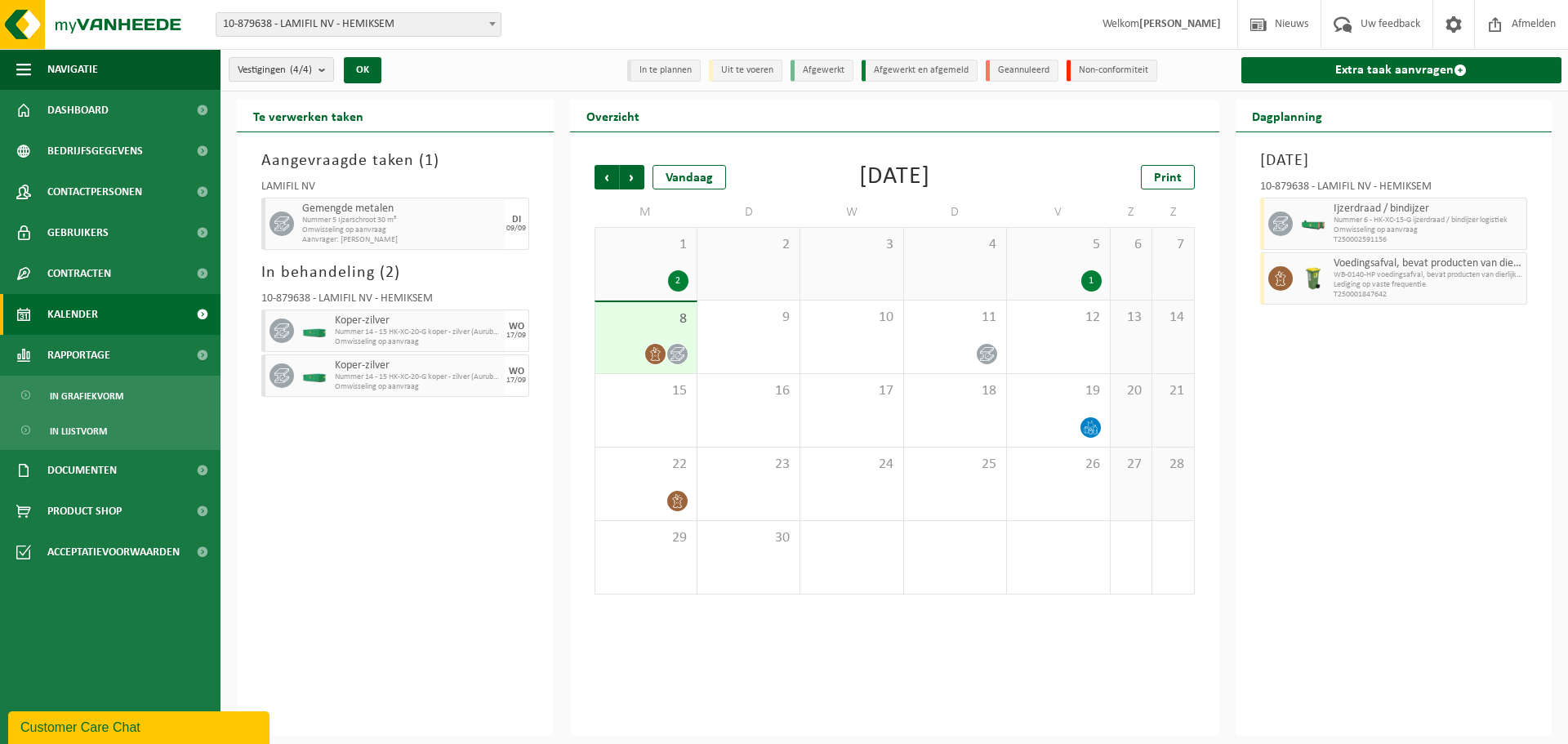
click at [82, 316] on span "Kalender" at bounding box center [72, 313] width 50 height 40
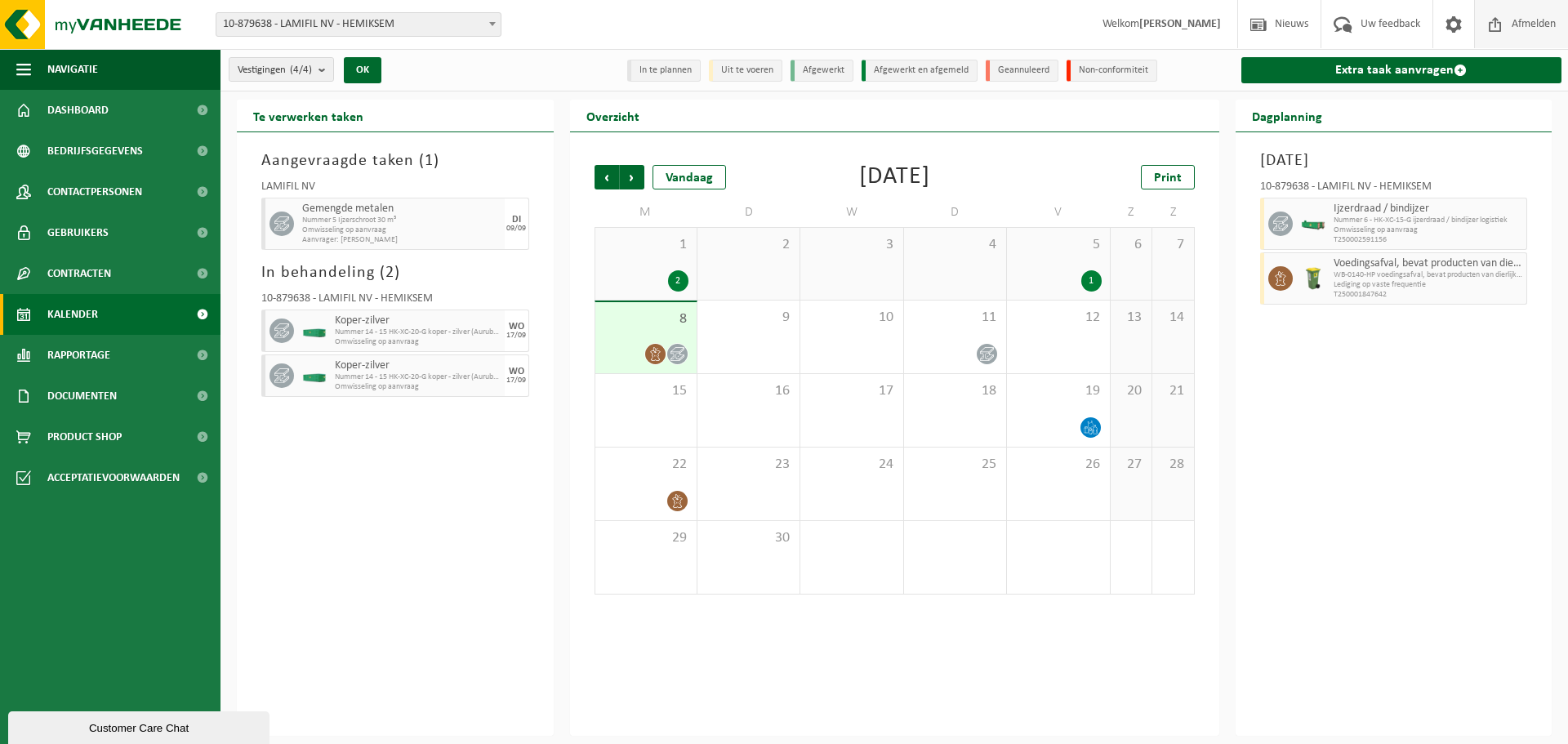
click at [1523, 26] on span "Afmelden" at bounding box center [1533, 24] width 52 height 48
